Goal: Check status: Check status

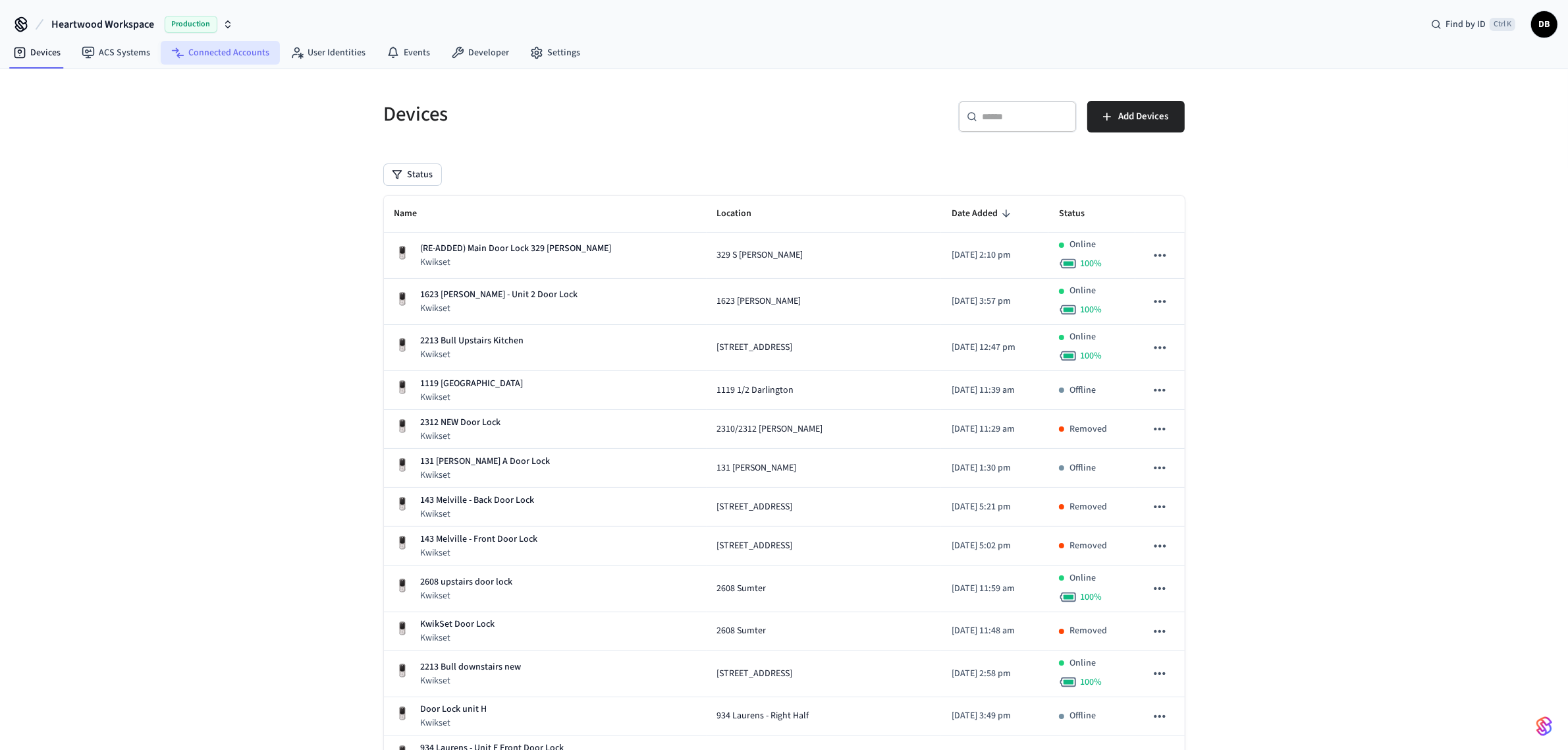
click at [232, 45] on link "Connected Accounts" at bounding box center [220, 53] width 119 height 24
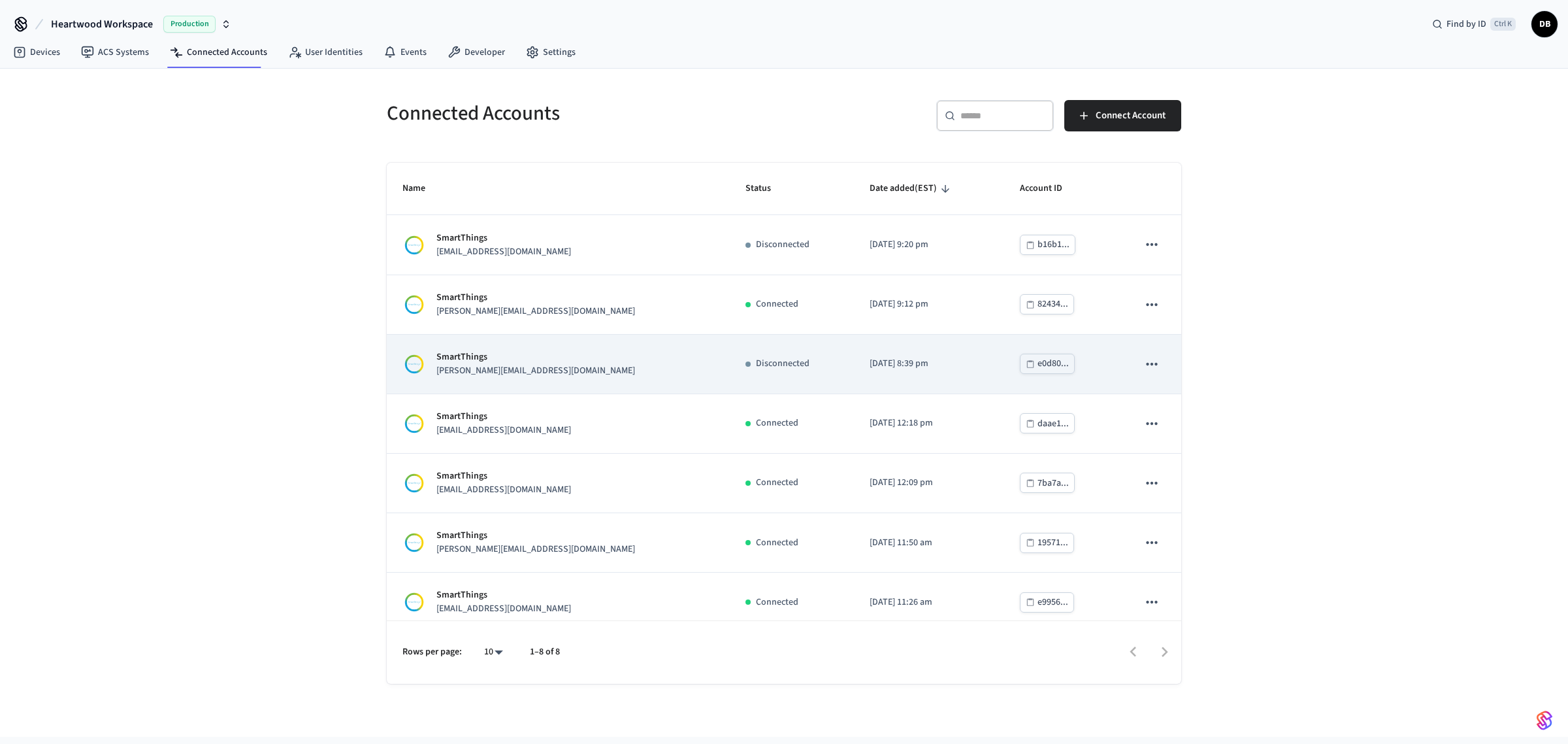
click at [576, 375] on div "SmartThings [PERSON_NAME][EMAIL_ADDRESS][DOMAIN_NAME]" at bounding box center [557, 364] width 311 height 28
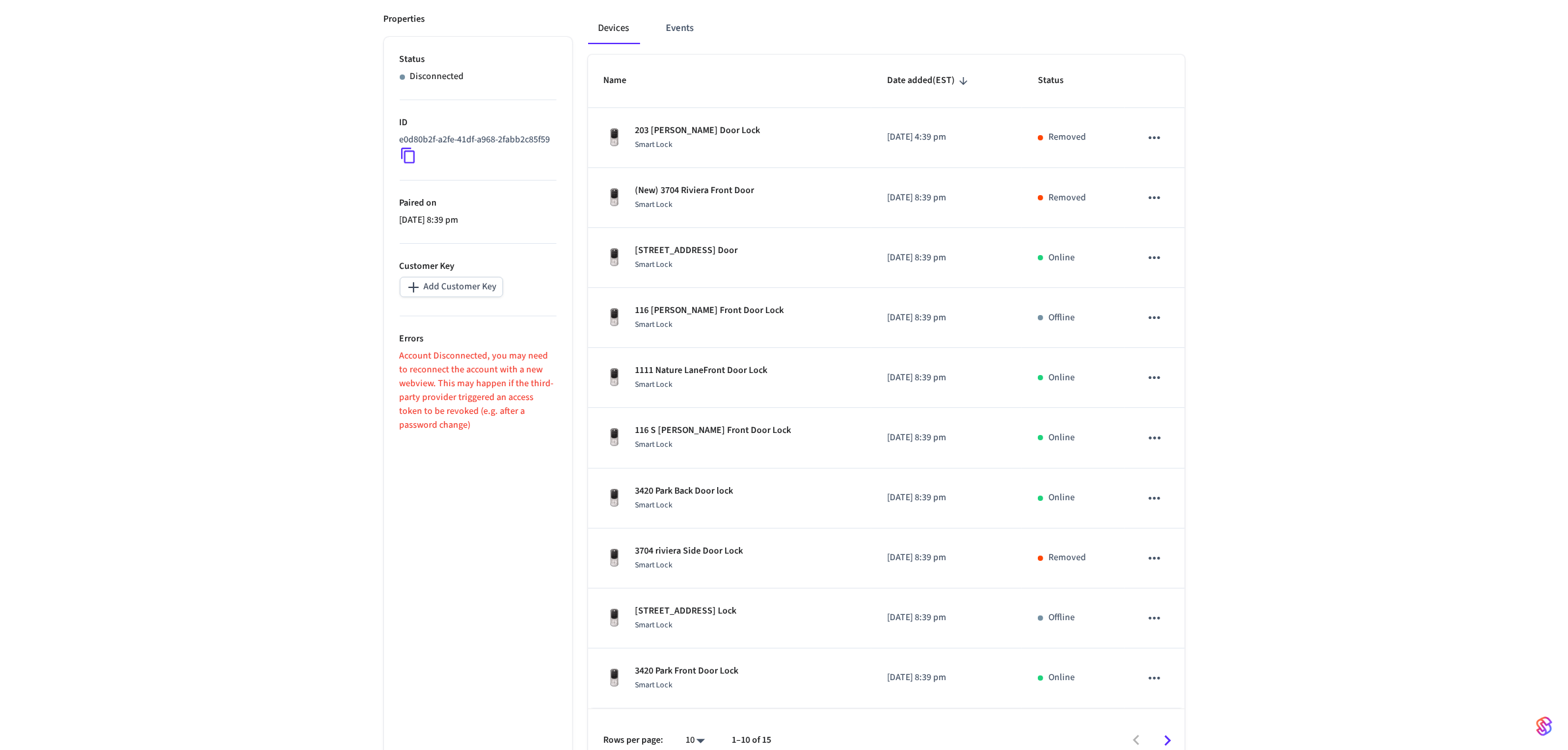
scroll to position [216, 0]
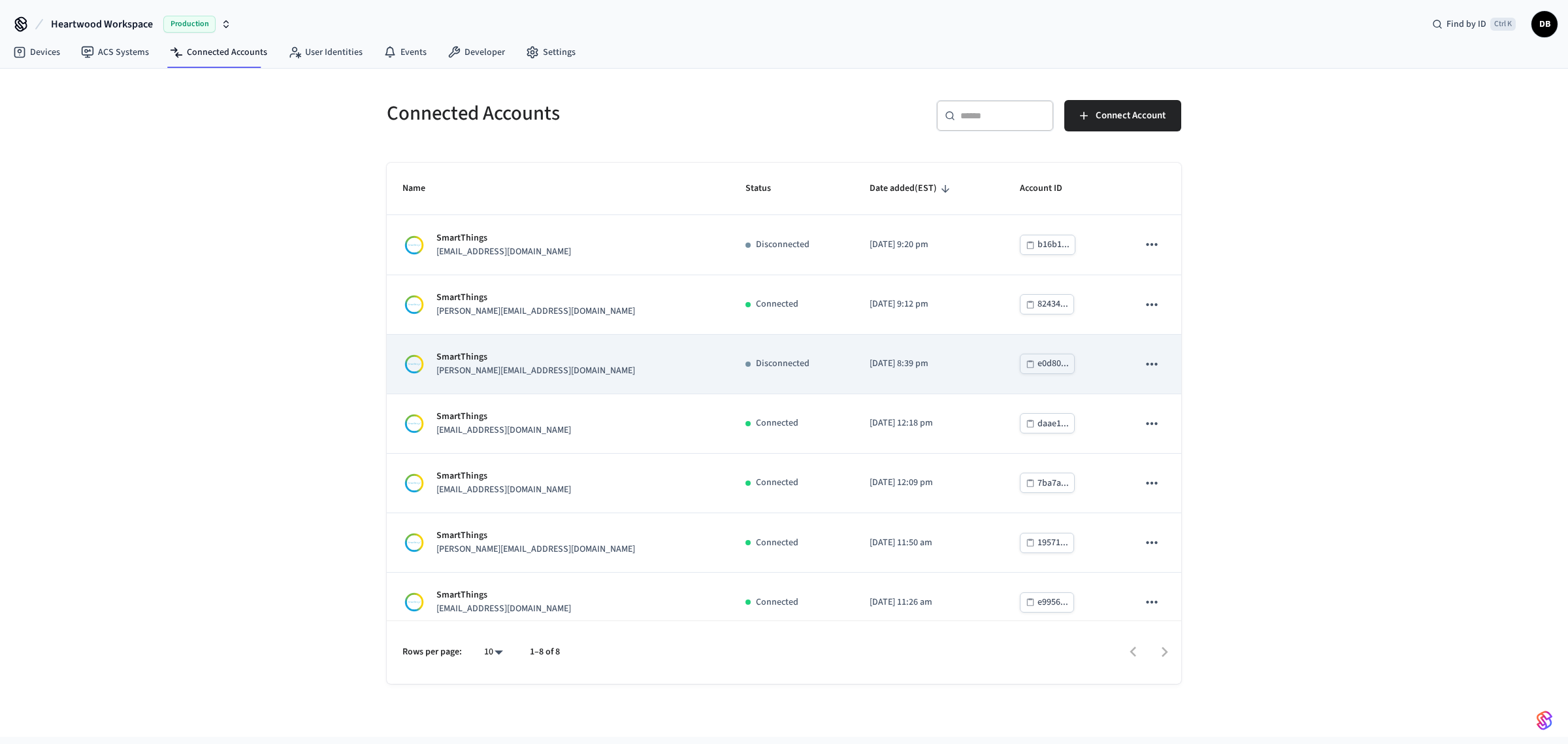
click at [746, 352] on td "Disconnected" at bounding box center [792, 364] width 124 height 59
